Goal: Task Accomplishment & Management: Use online tool/utility

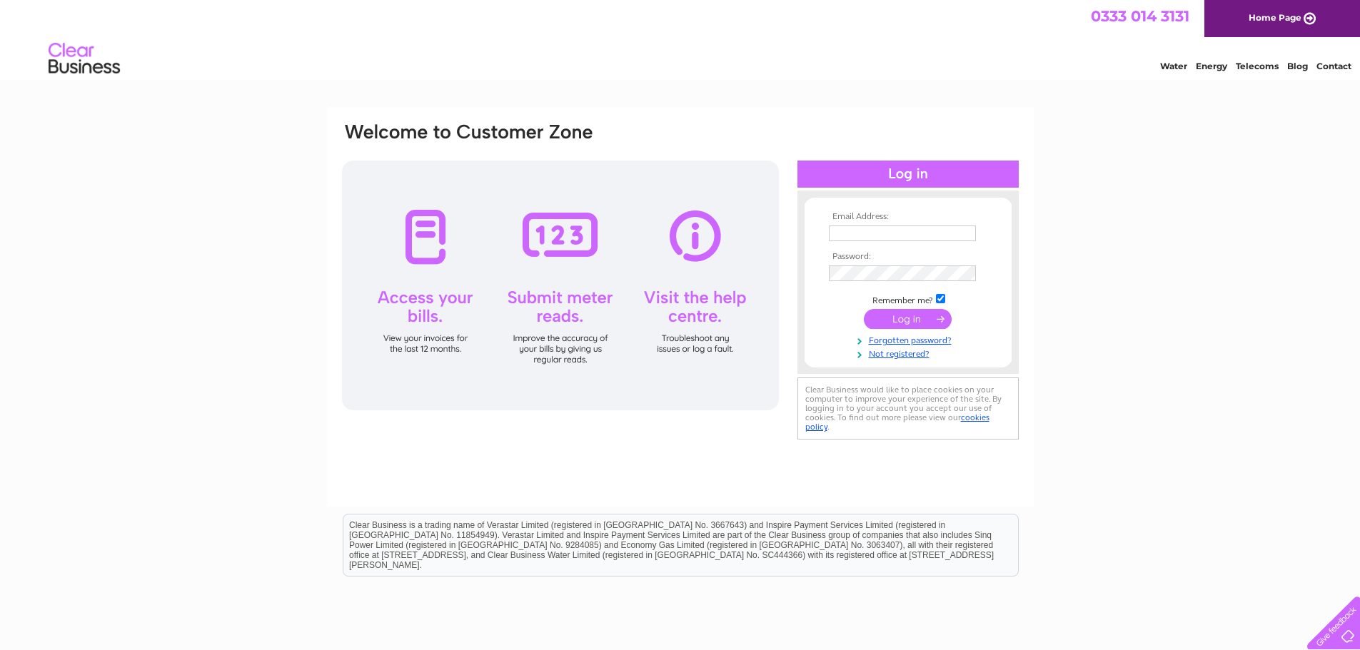
type input "[PERSON_NAME][EMAIL_ADDRESS][DOMAIN_NAME]"
click at [911, 322] on input "submit" at bounding box center [908, 319] width 88 height 20
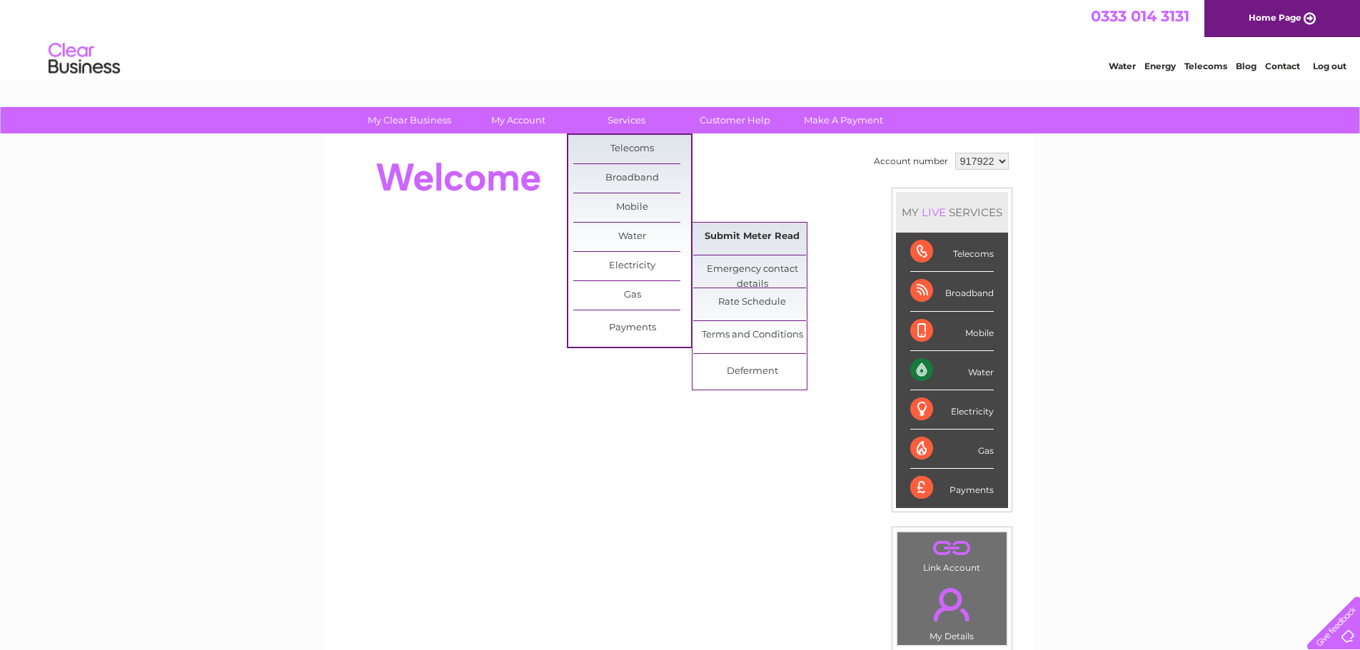
click at [735, 239] on link "Submit Meter Read" at bounding box center [752, 237] width 118 height 29
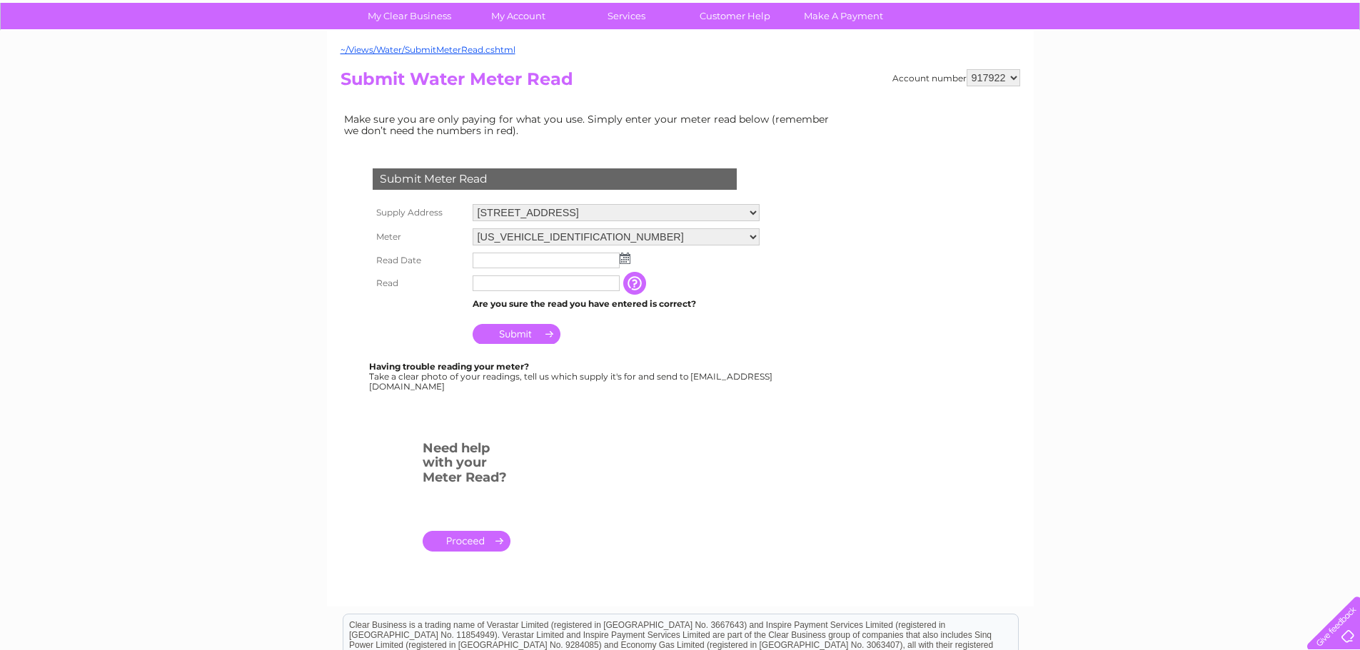
scroll to position [214, 0]
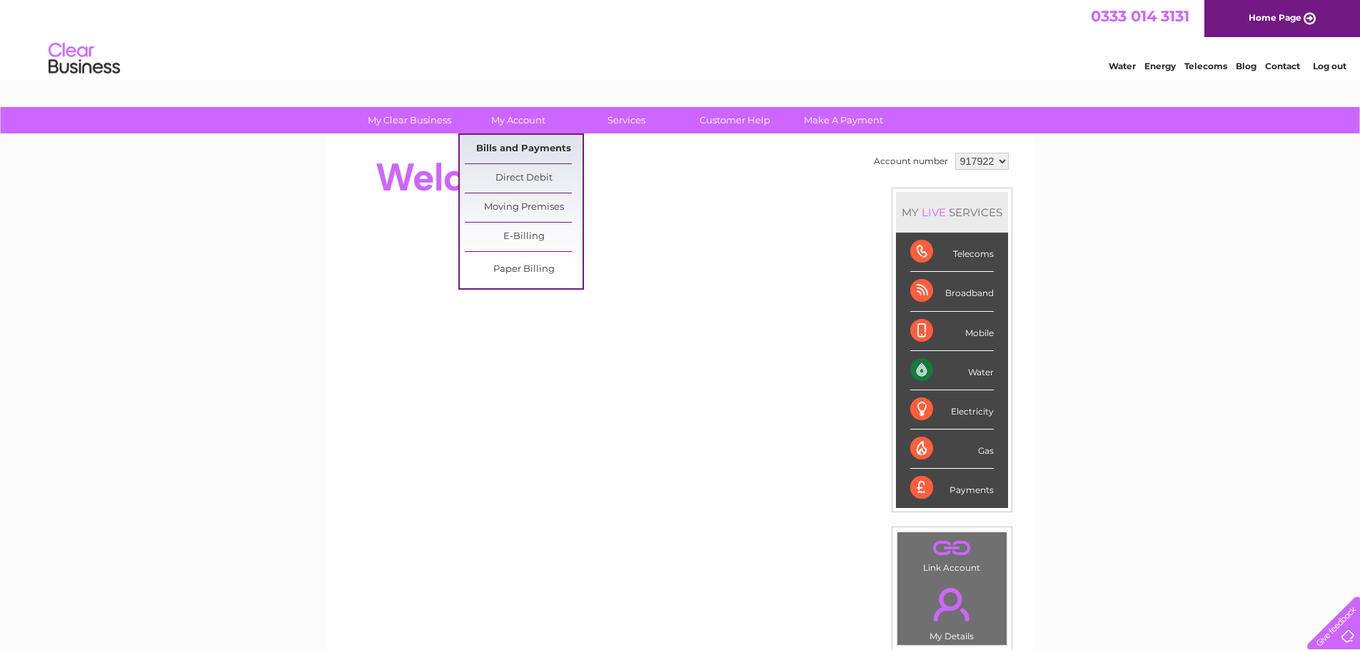
click at [522, 146] on link "Bills and Payments" at bounding box center [524, 149] width 118 height 29
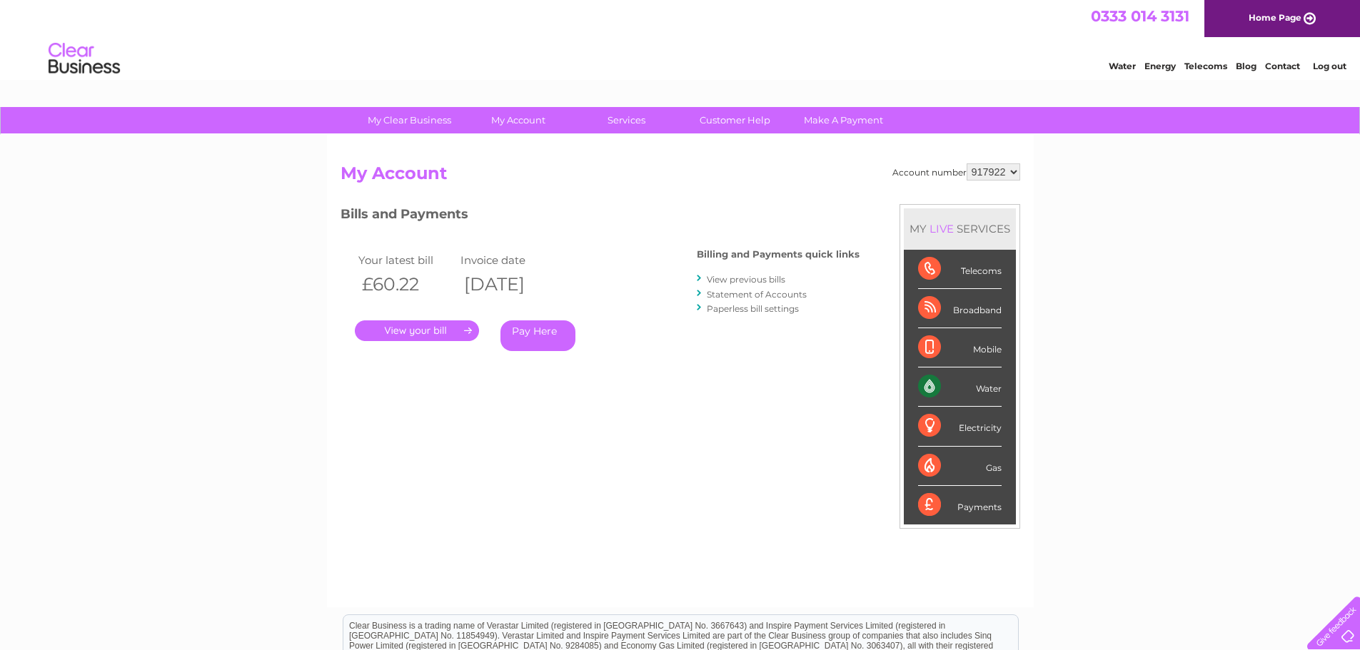
click at [436, 332] on link "." at bounding box center [417, 330] width 124 height 21
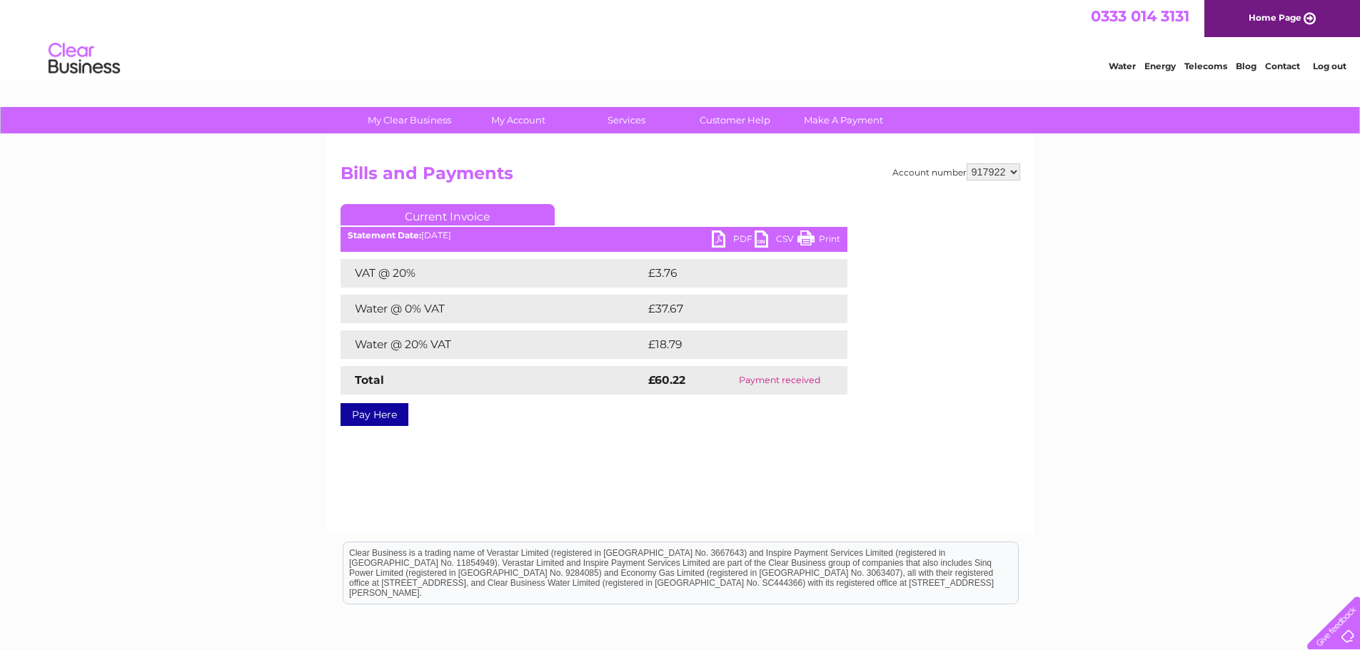
click at [721, 243] on link "PDF" at bounding box center [733, 241] width 43 height 21
click at [716, 245] on link "PDF" at bounding box center [733, 241] width 43 height 21
click at [747, 118] on link "Customer Help" at bounding box center [735, 120] width 118 height 26
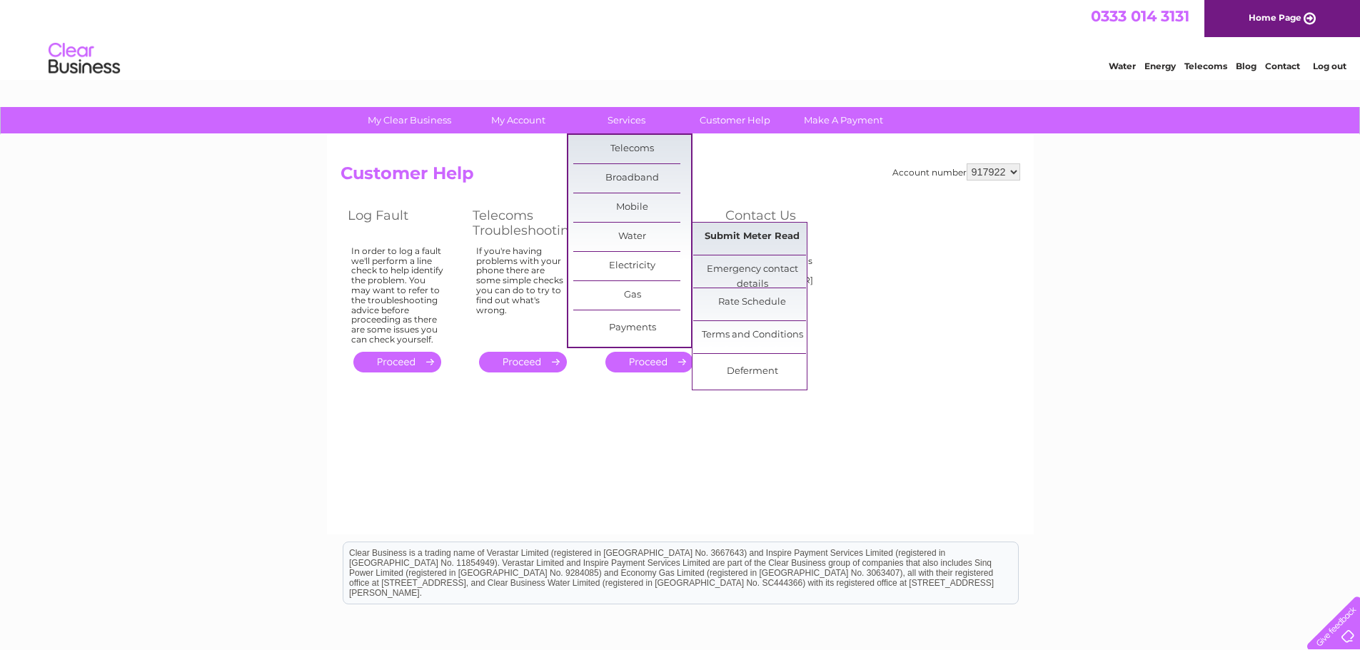
click at [739, 241] on link "Submit Meter Read" at bounding box center [752, 237] width 118 height 29
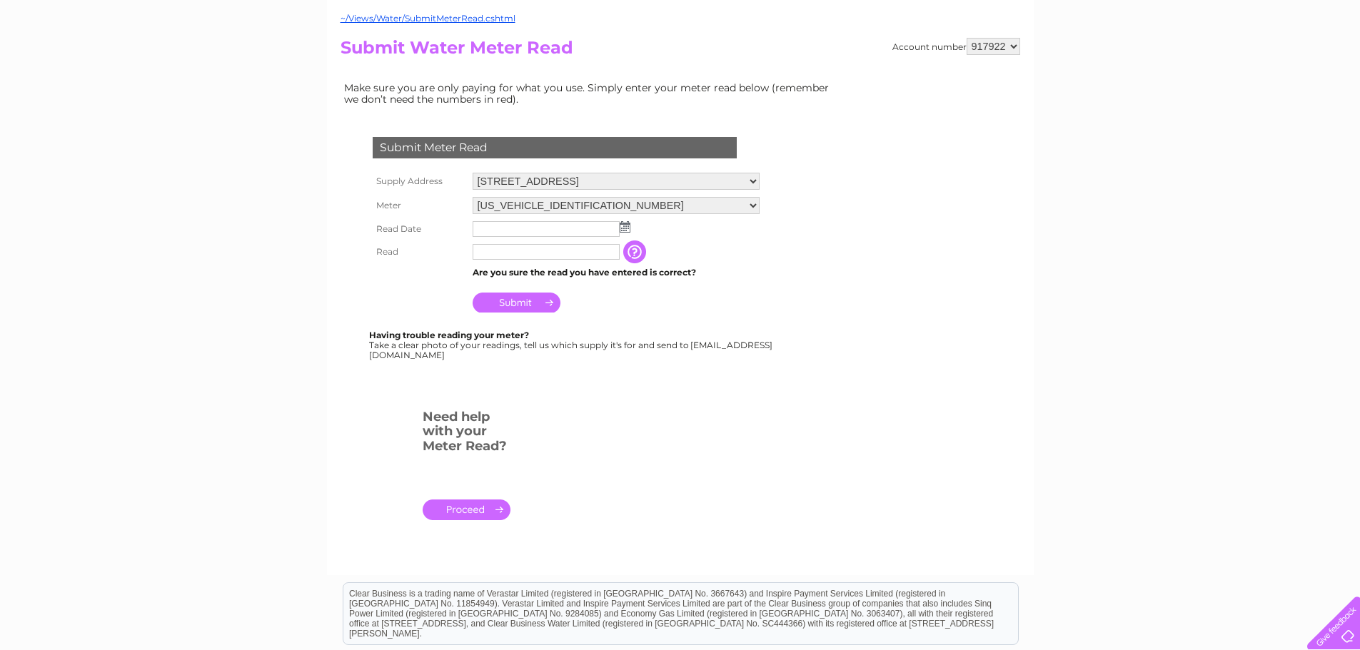
scroll to position [143, 0]
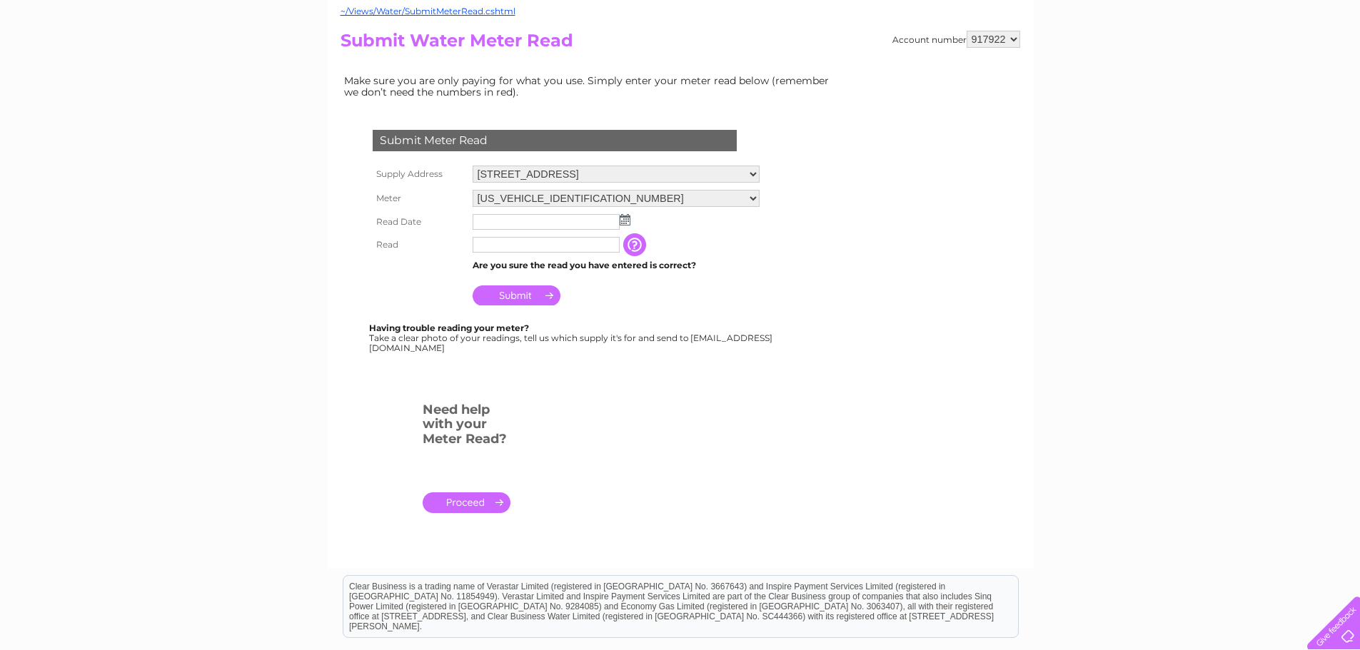
click at [648, 243] on input "button" at bounding box center [636, 244] width 26 height 23
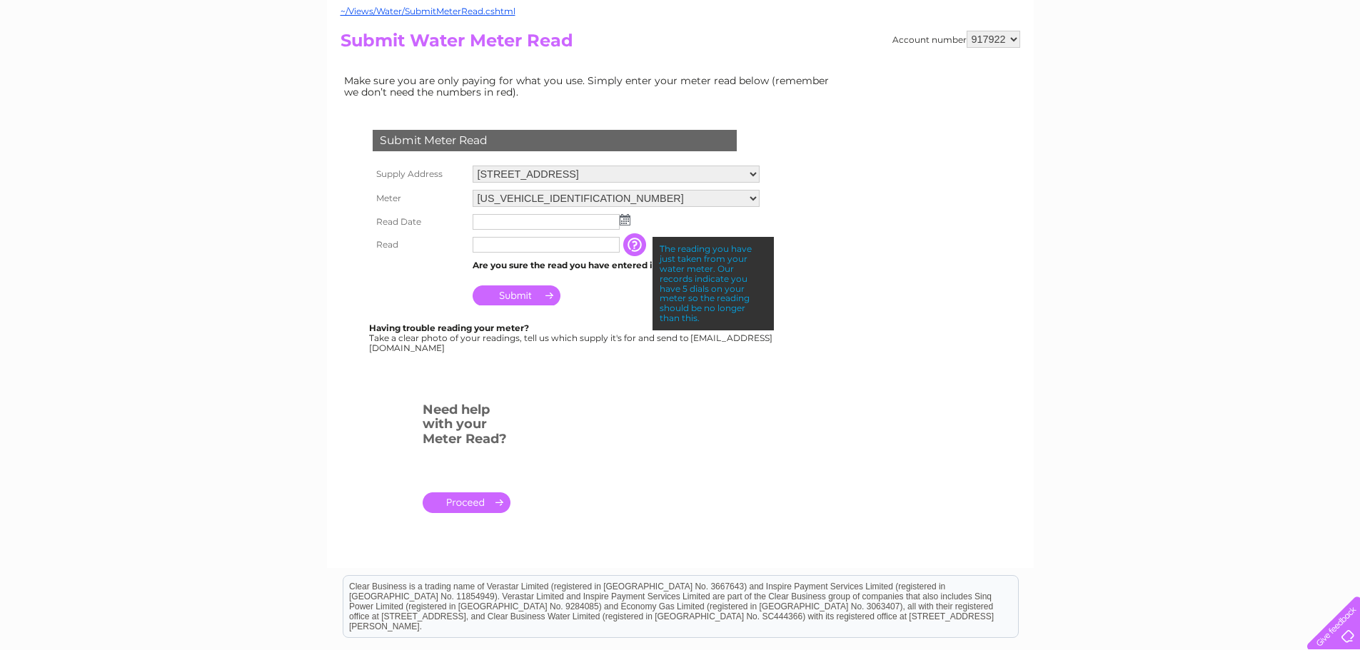
click at [648, 243] on input "button" at bounding box center [636, 244] width 26 height 23
click at [666, 435] on form "Submit Meter Read Supply Address 69 Main Street, Cumbernauld, Glasgow, Lanarksh…" at bounding box center [590, 327] width 500 height 453
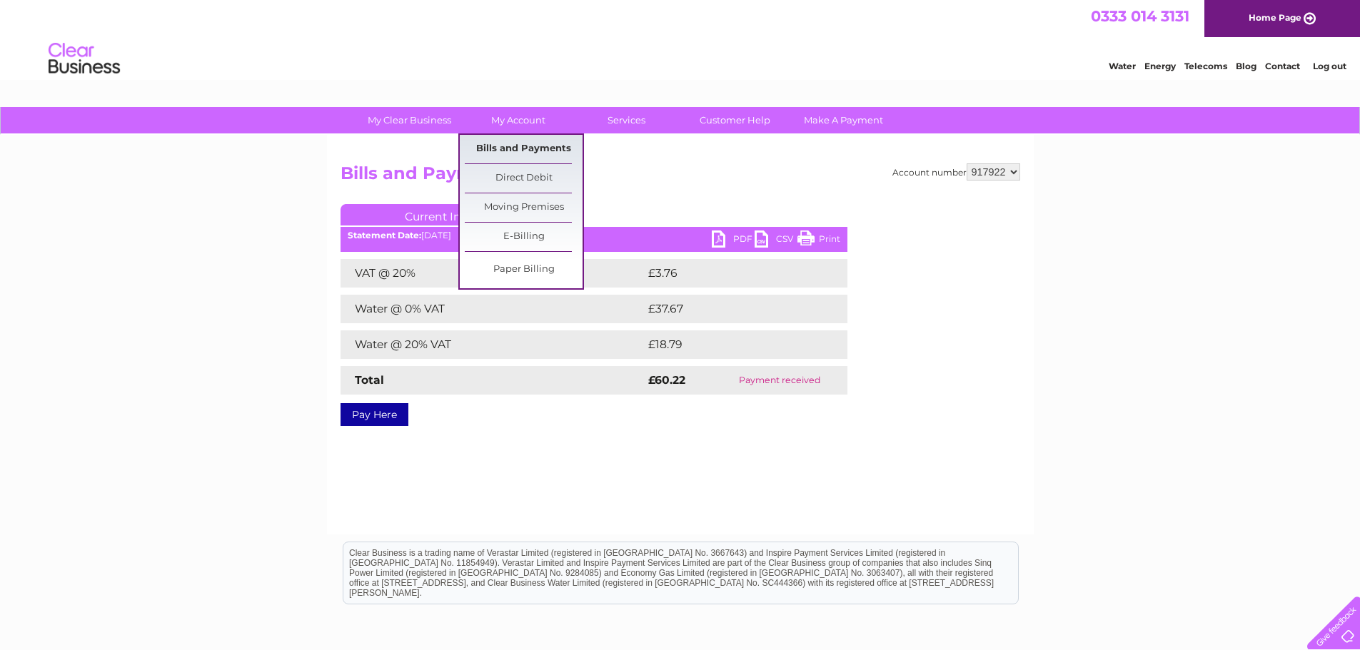
click at [505, 149] on link "Bills and Payments" at bounding box center [524, 149] width 118 height 29
click at [506, 150] on link "Bills and Payments" at bounding box center [524, 149] width 118 height 29
click at [506, 151] on link "Bills and Payments" at bounding box center [524, 149] width 118 height 29
click at [506, 150] on link "Bills and Payments" at bounding box center [524, 149] width 118 height 29
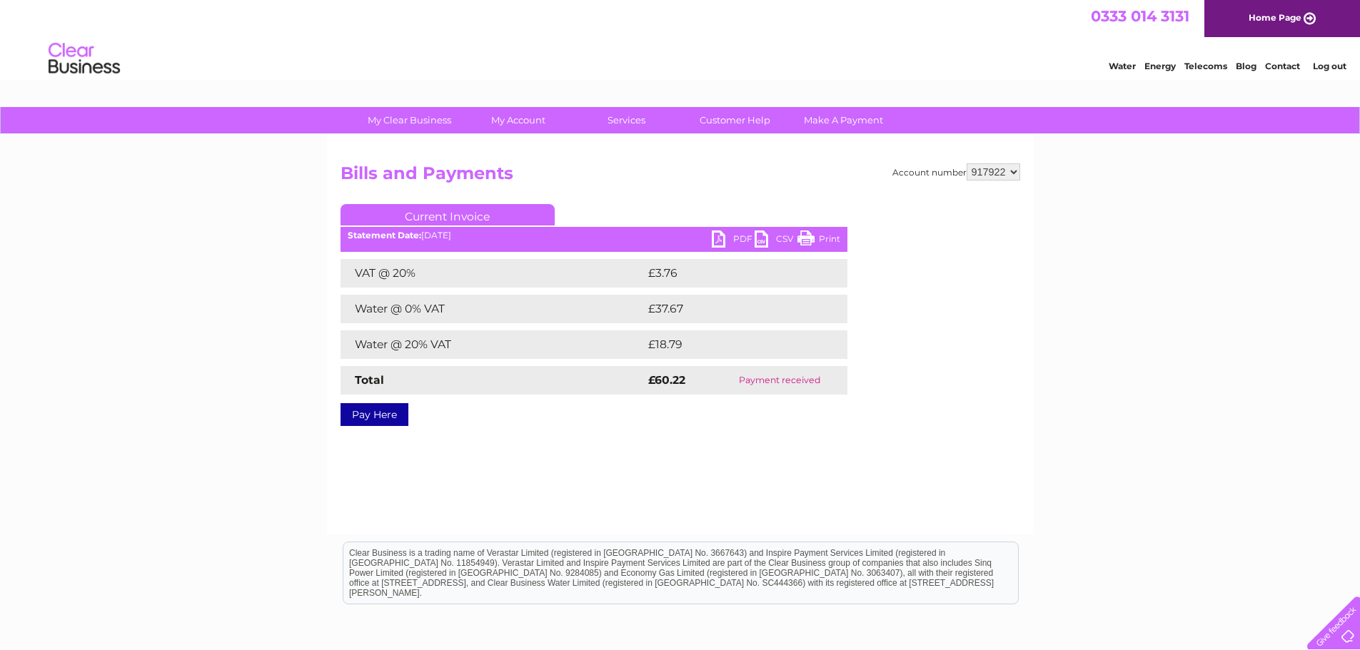
click at [722, 244] on link "PDF" at bounding box center [733, 241] width 43 height 21
click at [732, 233] on link "PDF" at bounding box center [733, 241] width 43 height 21
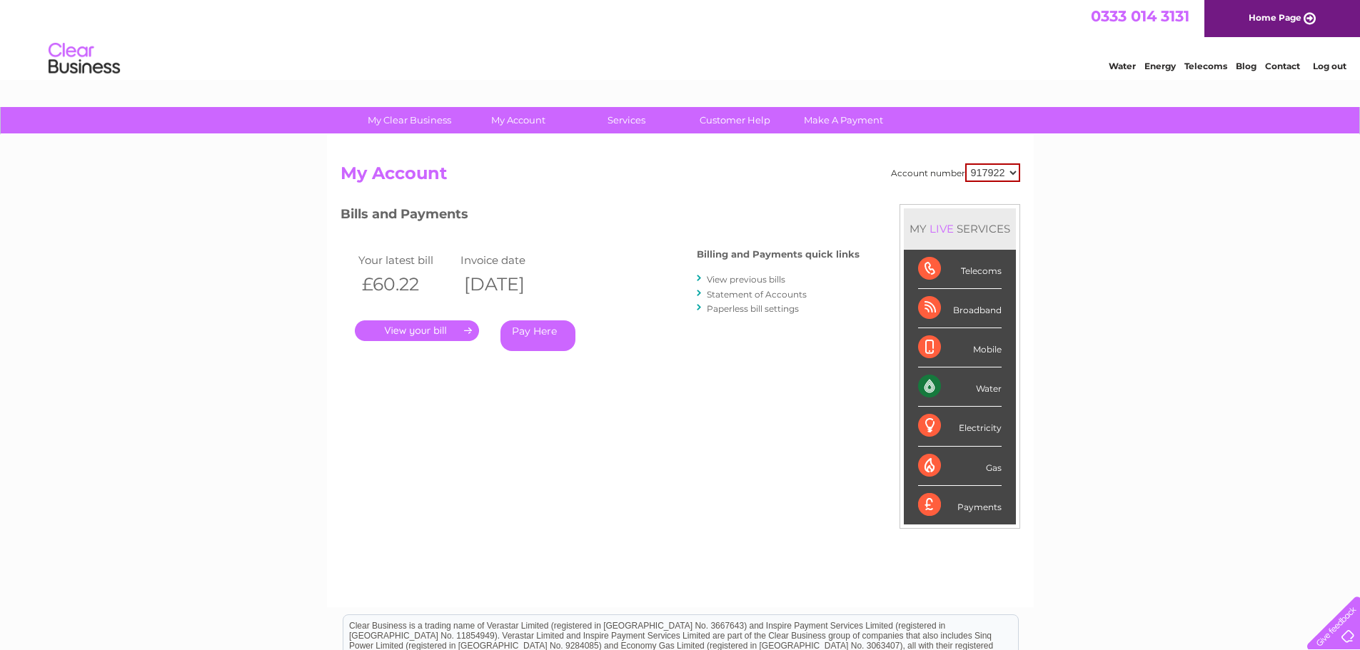
click at [424, 329] on link "." at bounding box center [417, 330] width 124 height 21
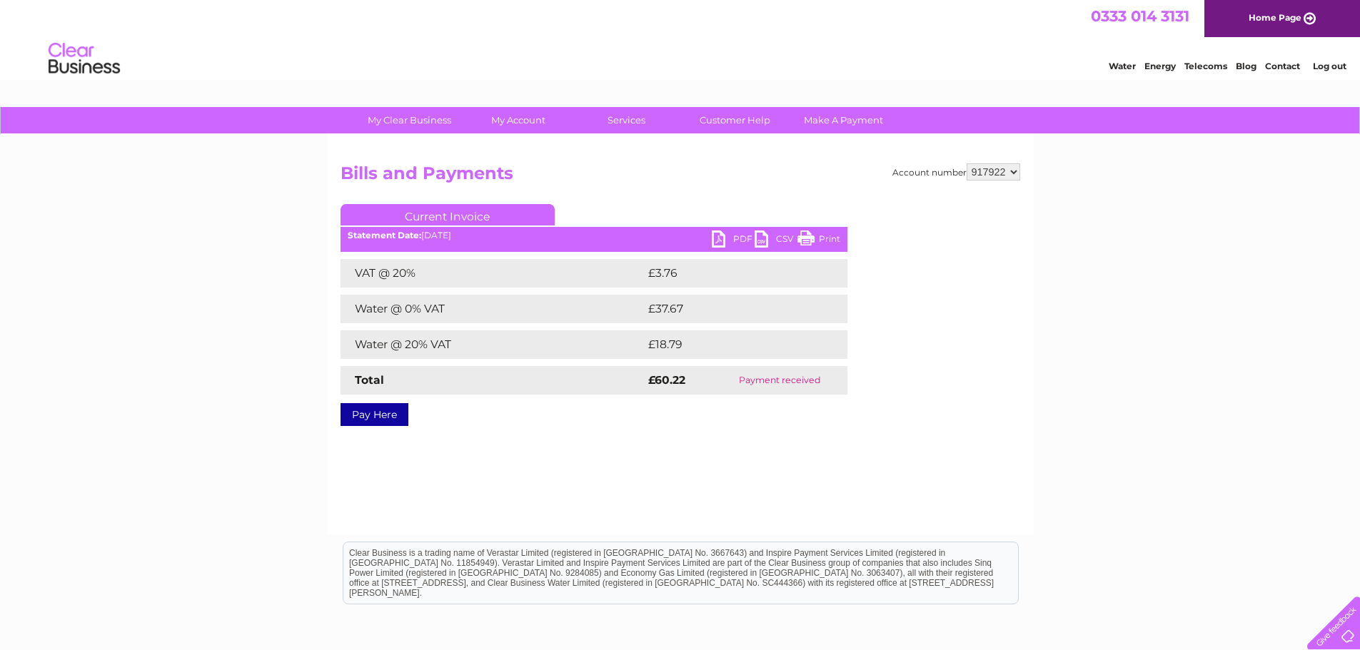
click at [770, 242] on link "CSV" at bounding box center [775, 241] width 43 height 21
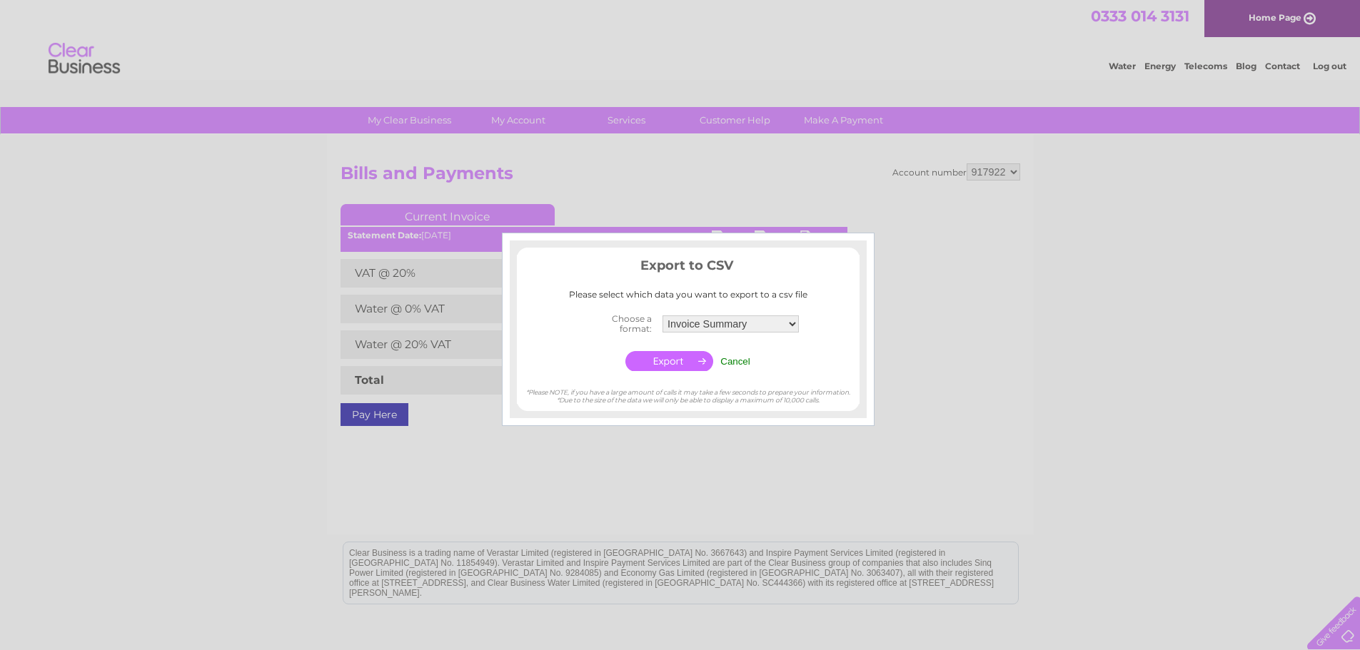
click at [747, 363] on input "Cancel" at bounding box center [735, 361] width 30 height 11
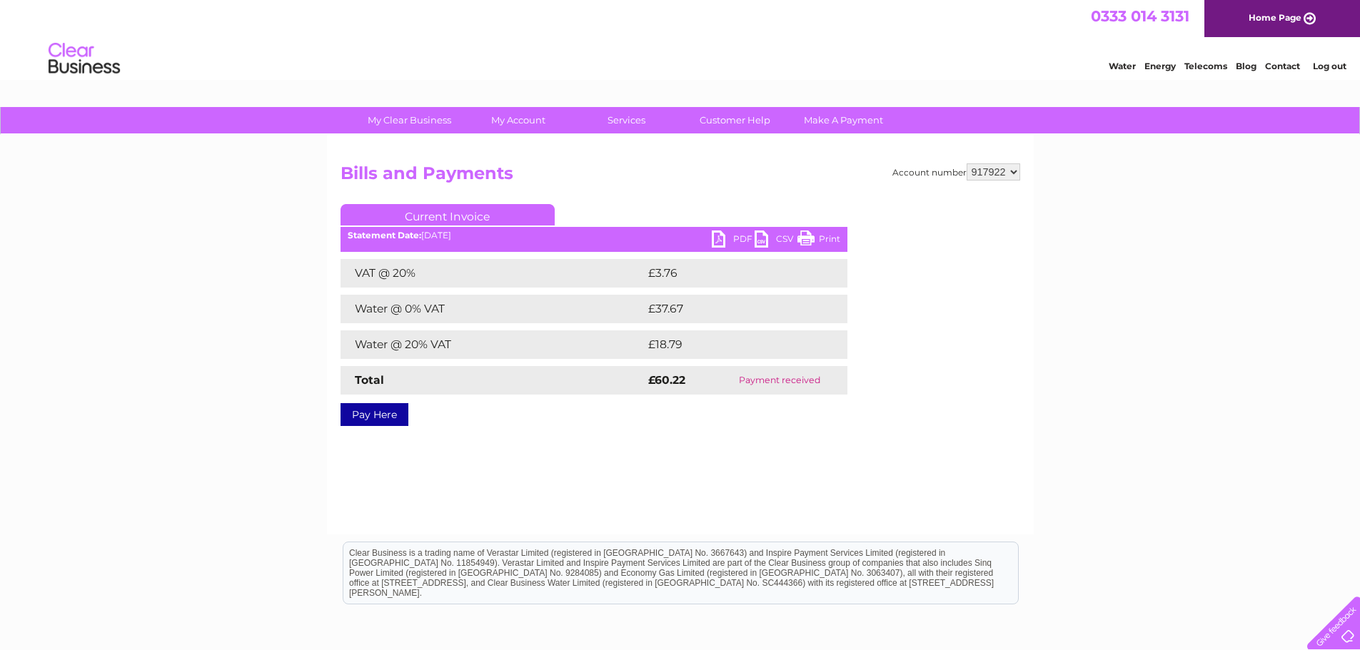
click at [720, 238] on link "PDF" at bounding box center [733, 241] width 43 height 21
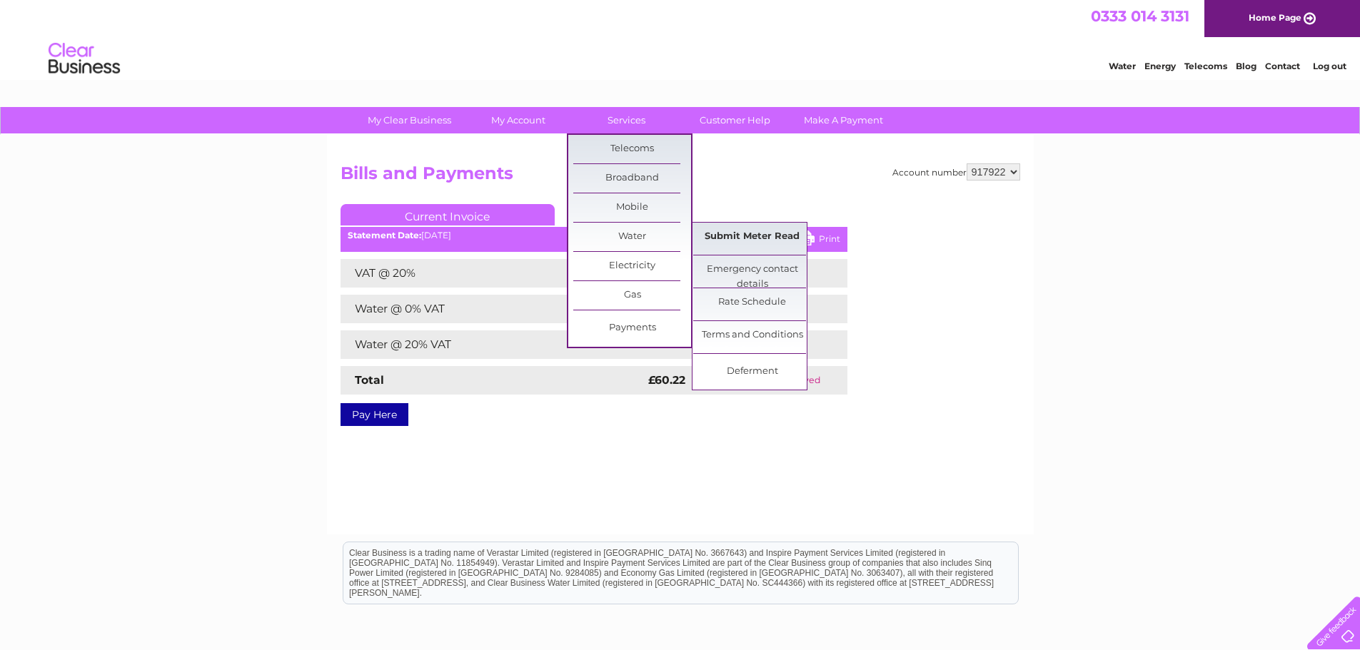
click at [737, 238] on link "Submit Meter Read" at bounding box center [752, 237] width 118 height 29
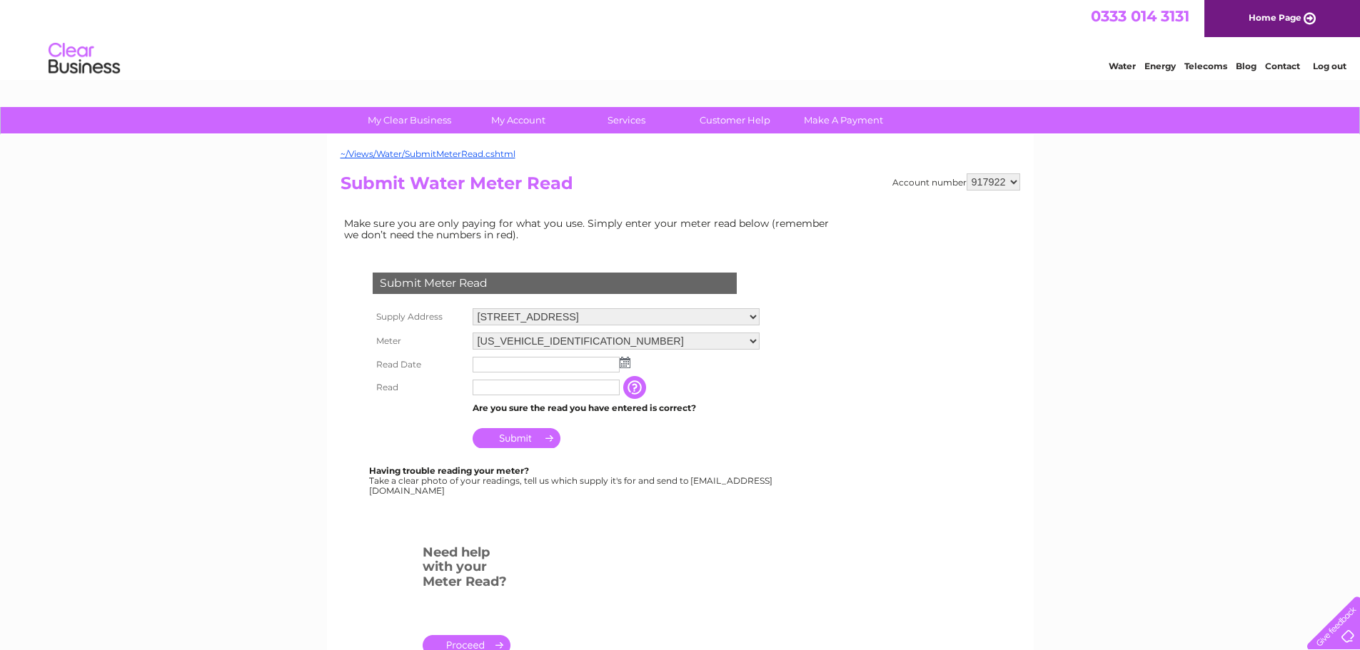
click at [624, 359] on img at bounding box center [625, 362] width 11 height 11
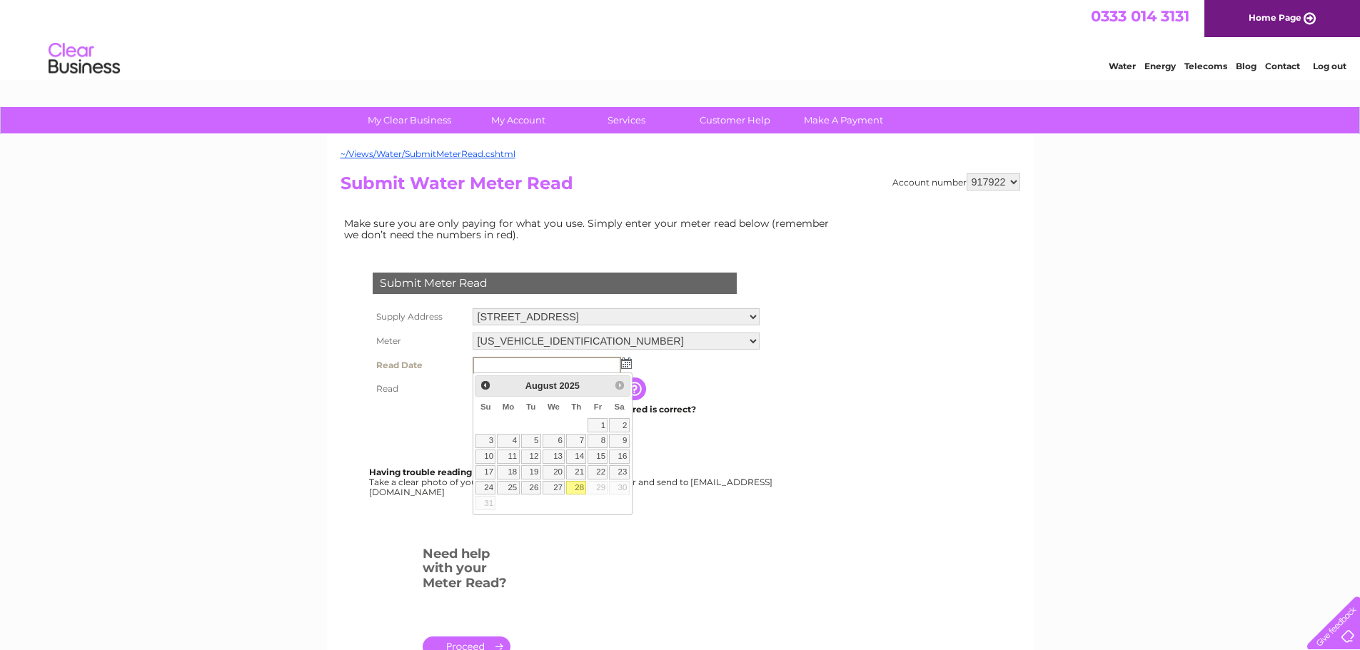
click at [579, 488] on link "28" at bounding box center [576, 488] width 20 height 14
type input "2025/08/28"
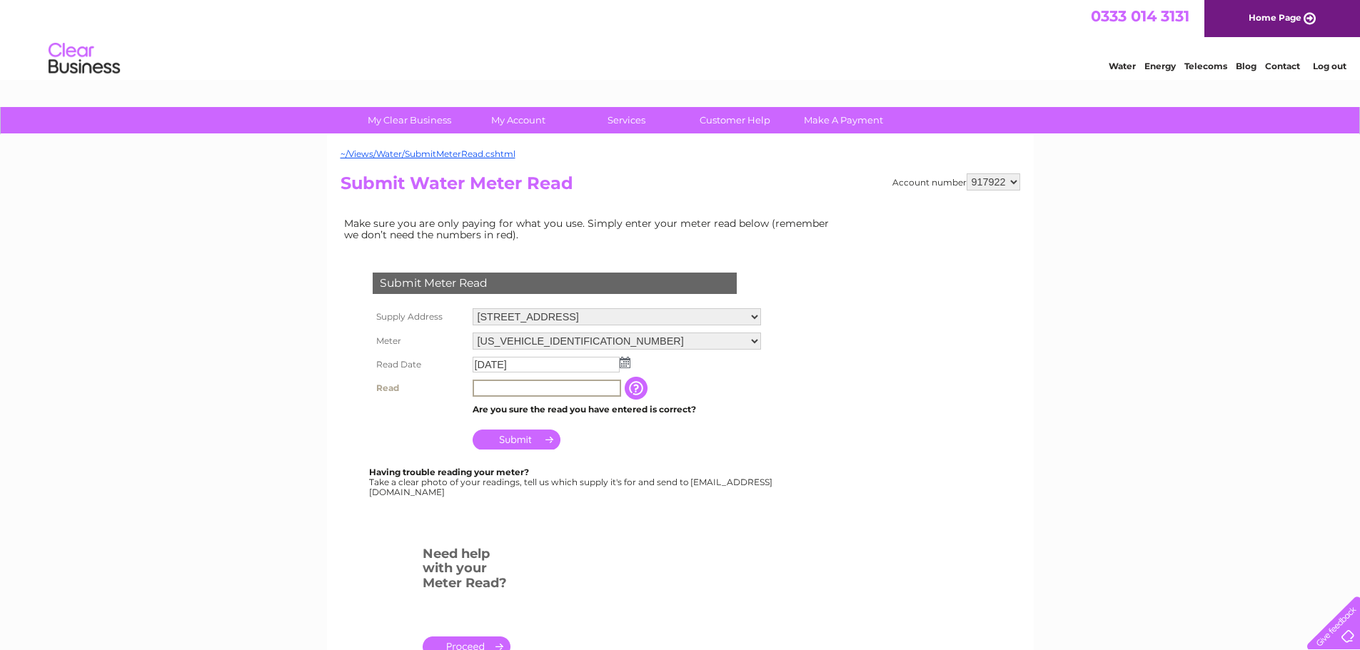
click at [533, 387] on input "text" at bounding box center [547, 388] width 148 height 17
type input "33"
click at [530, 442] on input "Submit" at bounding box center [517, 440] width 88 height 20
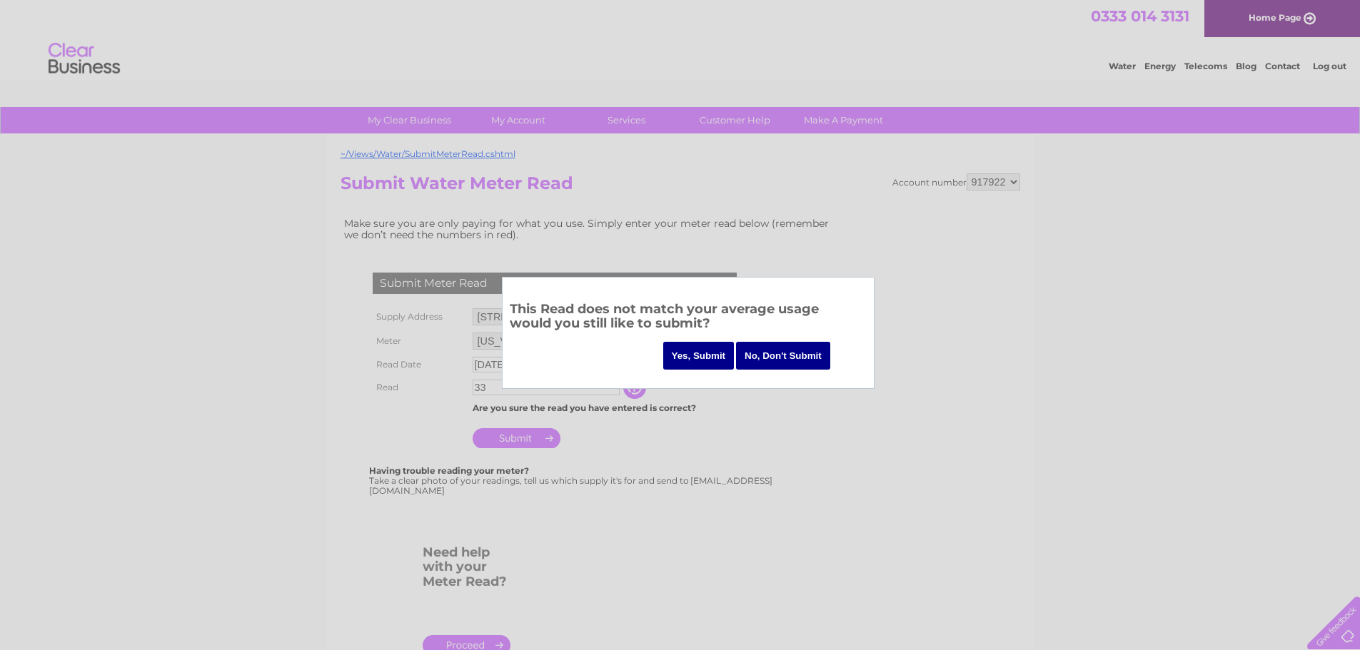
click at [683, 354] on input "Yes, Submit" at bounding box center [698, 356] width 71 height 28
